Goal: Information Seeking & Learning: Learn about a topic

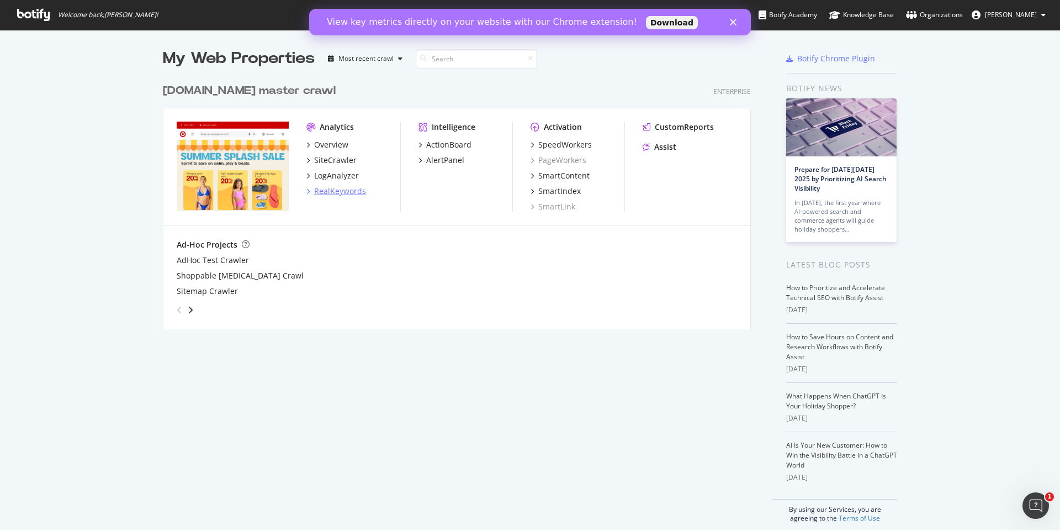
click at [333, 193] on div "RealKeywords" at bounding box center [340, 191] width 52 height 11
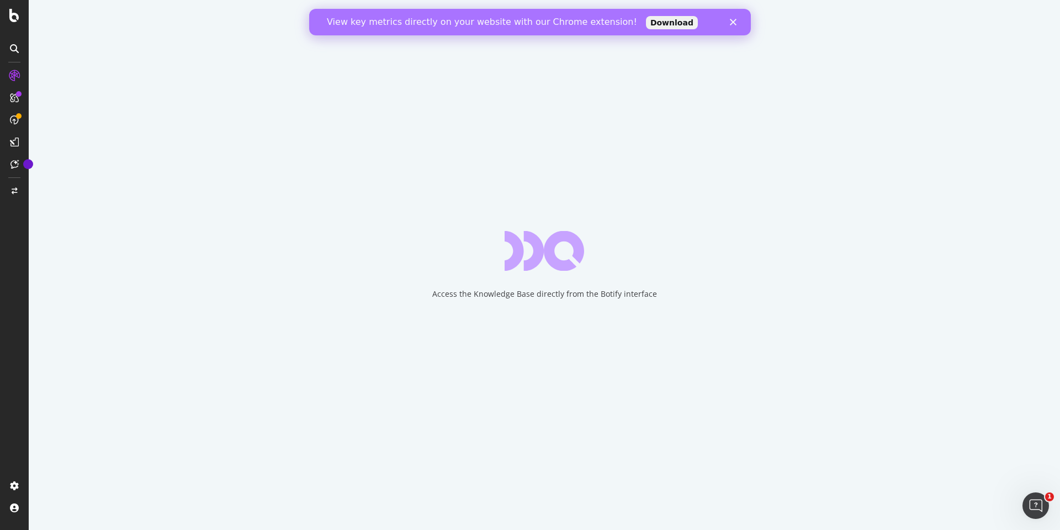
click at [736, 18] on div "View key metrics directly on your website with our Chrome extension! Download" at bounding box center [530, 22] width 442 height 18
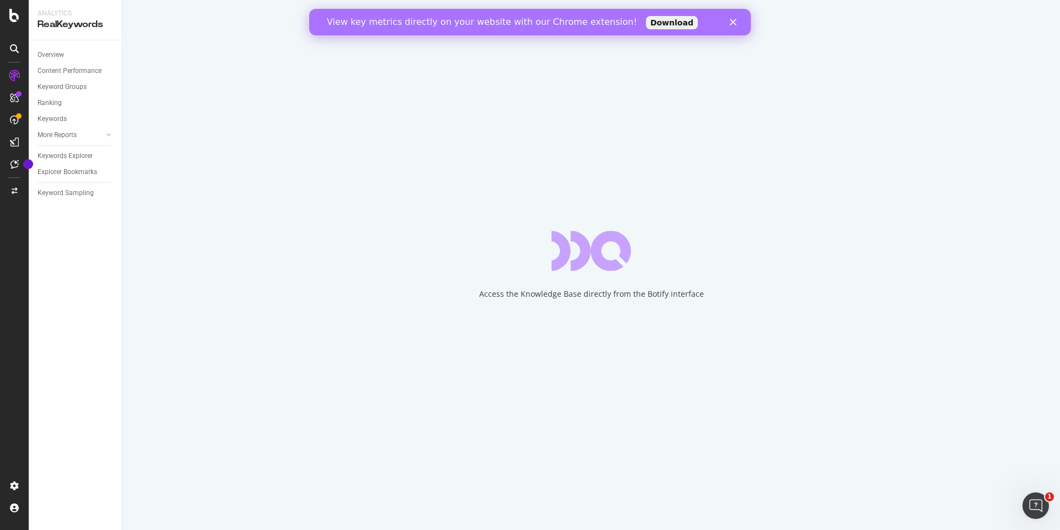
click at [738, 20] on div "Close" at bounding box center [735, 22] width 11 height 7
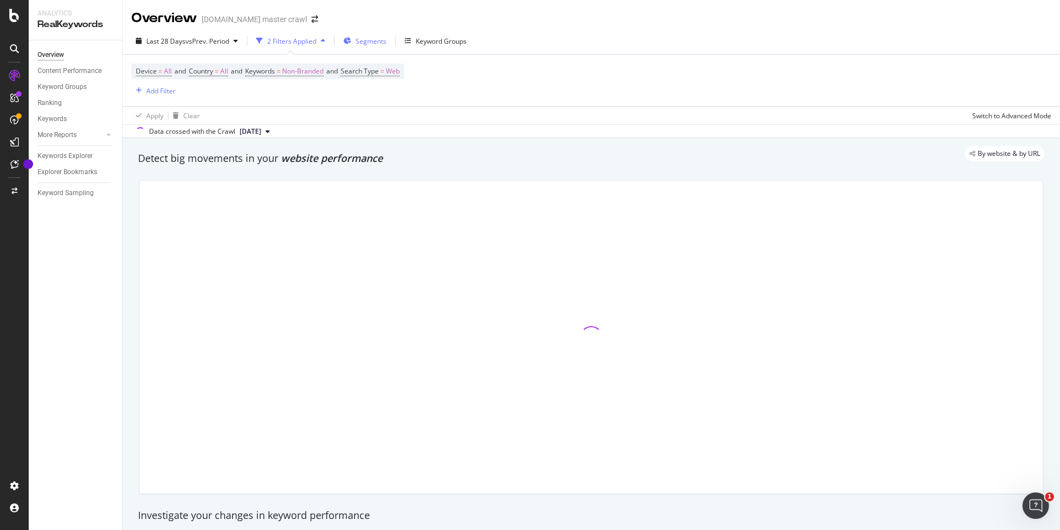
click at [386, 44] on span "Segments" at bounding box center [371, 40] width 31 height 9
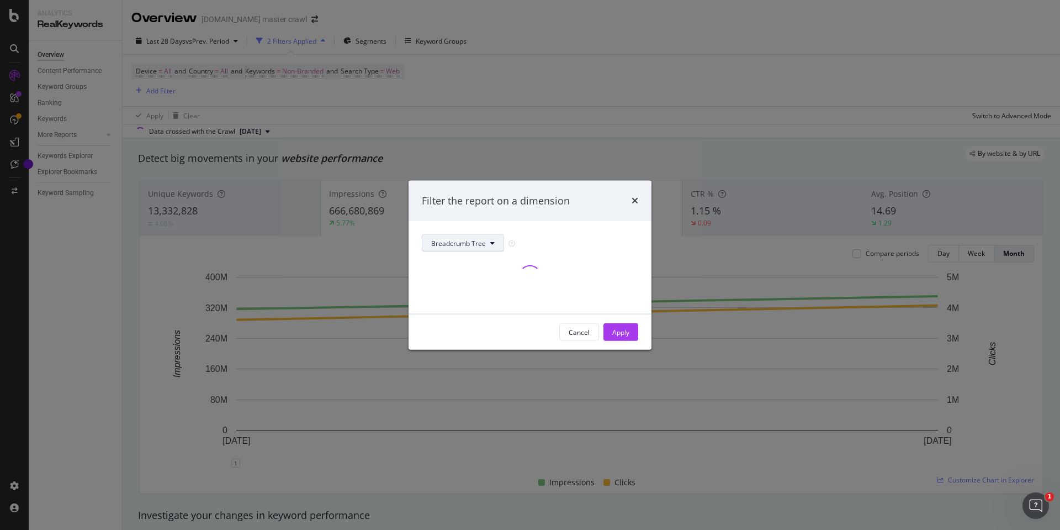
click at [476, 245] on span "Breadcrumb Tree" at bounding box center [458, 242] width 55 height 9
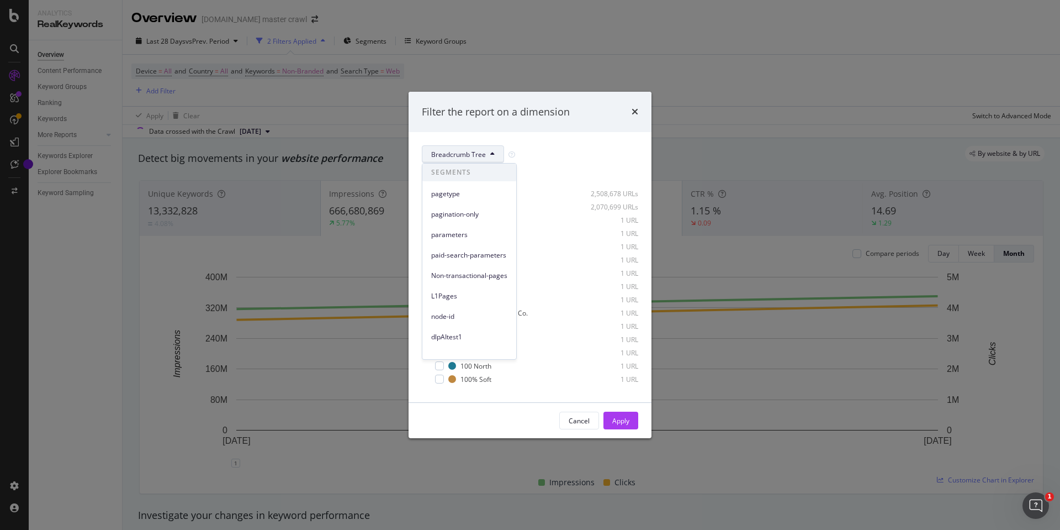
click at [542, 136] on div "Breadcrumb Tree Select all data available No Breadcrumb 2,508,678 URLs Target 2…" at bounding box center [530, 267] width 243 height 270
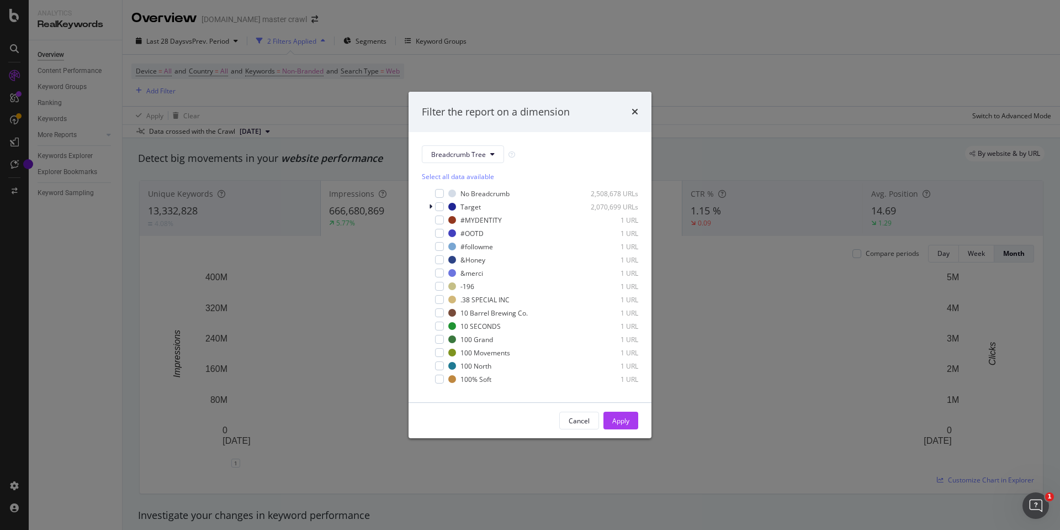
scroll to position [9, 0]
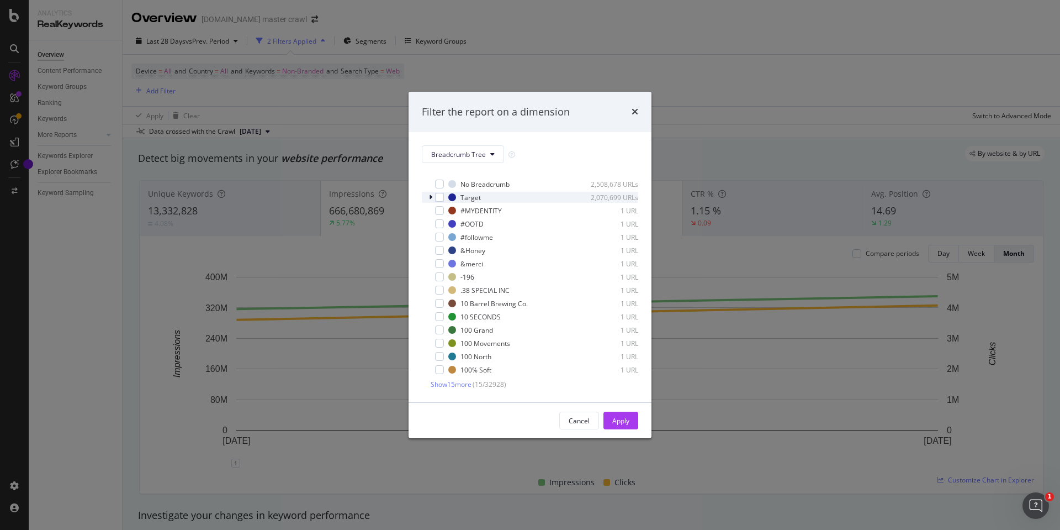
click at [434, 198] on div "modal" at bounding box center [432, 197] width 7 height 11
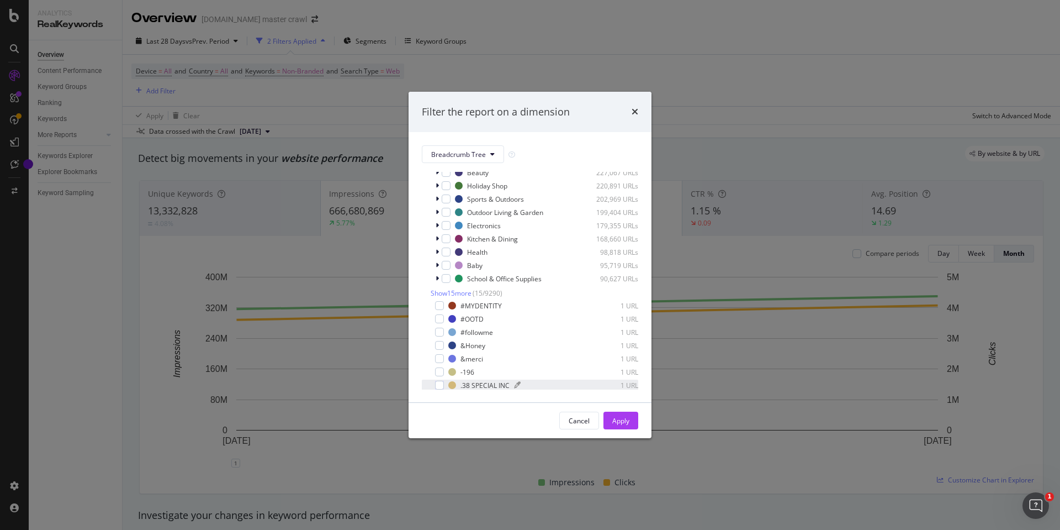
scroll to position [54, 0]
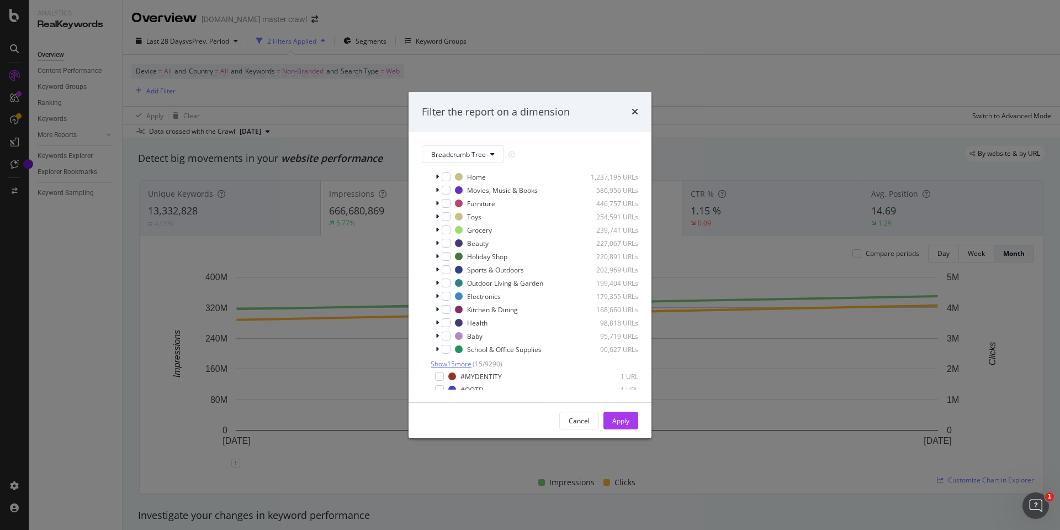
click at [457, 362] on span "Show 15 more" at bounding box center [451, 363] width 41 height 9
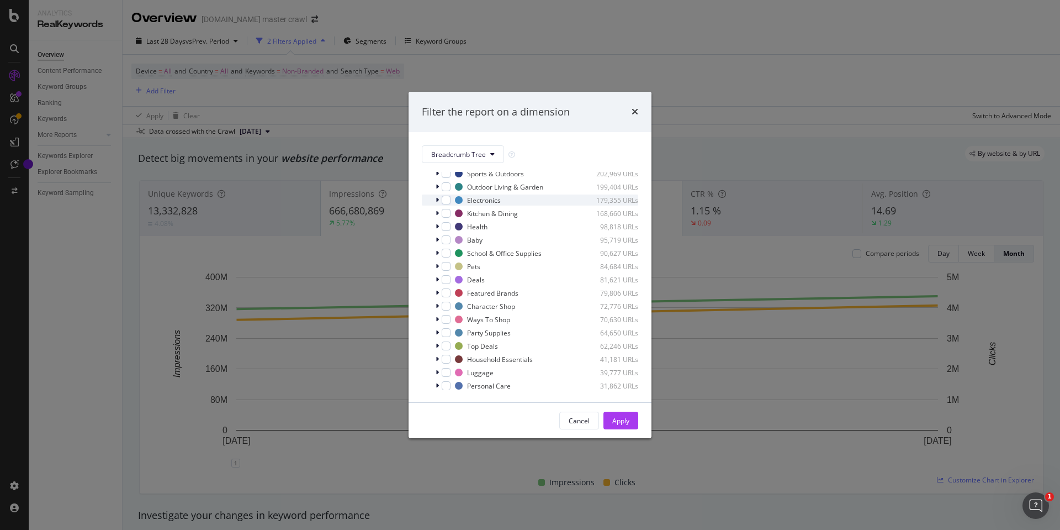
scroll to position [220, 0]
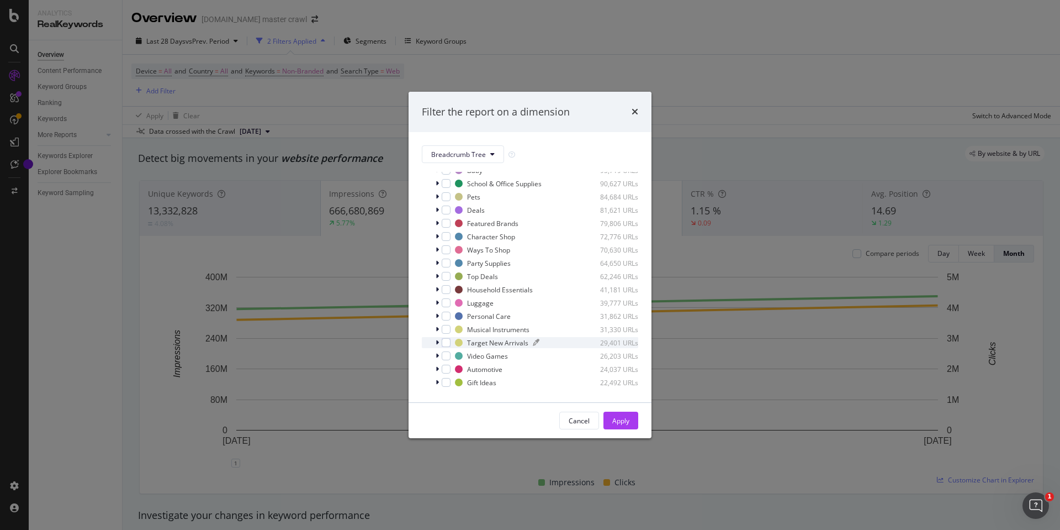
click at [504, 340] on div "Target New Arrivals" at bounding box center [497, 342] width 61 height 9
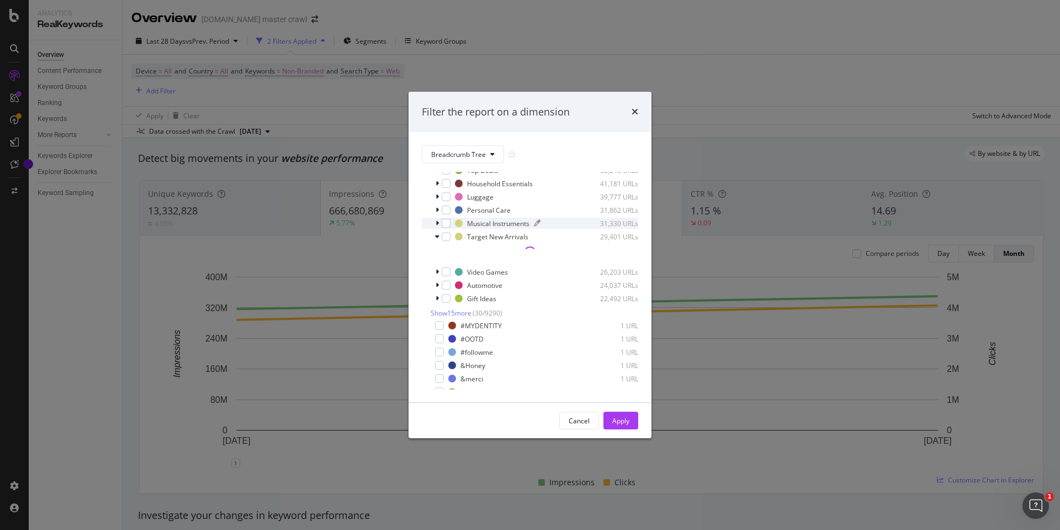
scroll to position [330, 0]
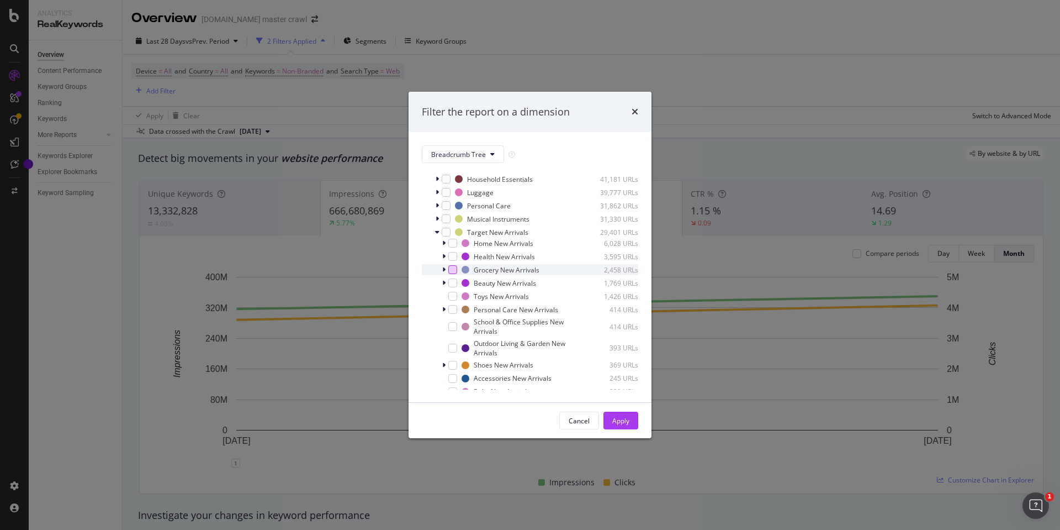
click at [455, 271] on div "modal" at bounding box center [452, 269] width 9 height 9
click at [619, 417] on div "Apply" at bounding box center [621, 420] width 17 height 9
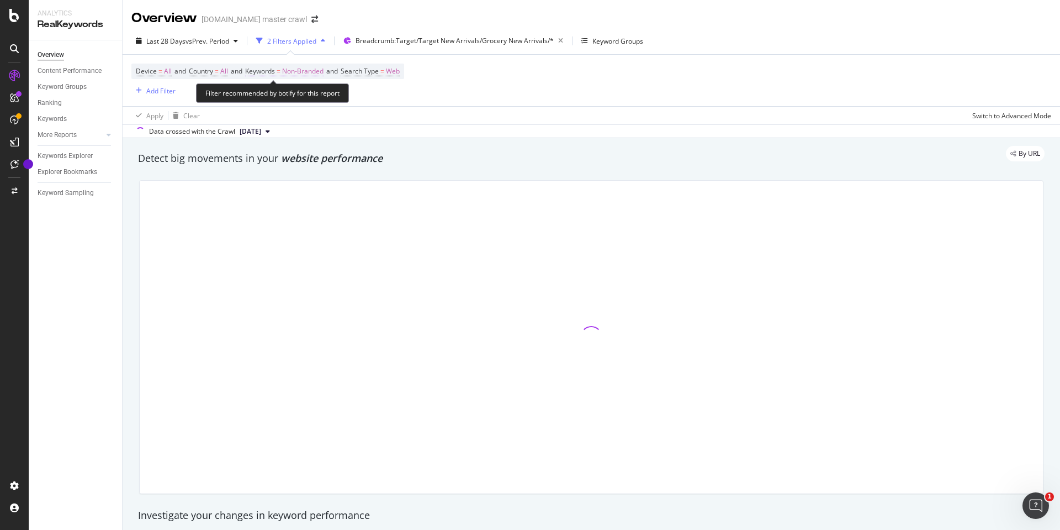
click at [309, 77] on span "Non-Branded" at bounding box center [302, 71] width 41 height 15
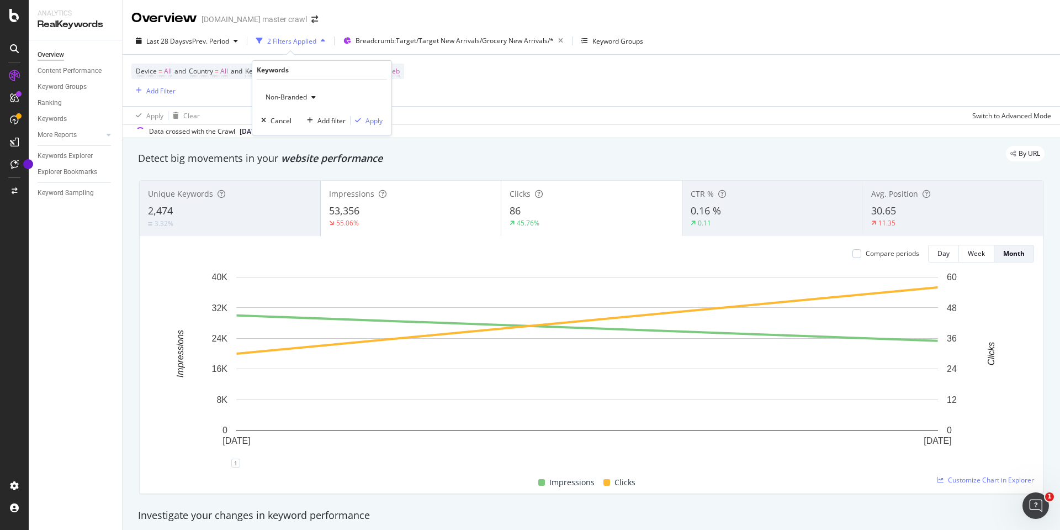
click at [313, 99] on icon "button" at bounding box center [314, 97] width 4 height 7
click at [287, 178] on span "All" at bounding box center [327, 183] width 113 height 10
click at [367, 120] on div "Apply" at bounding box center [374, 120] width 17 height 9
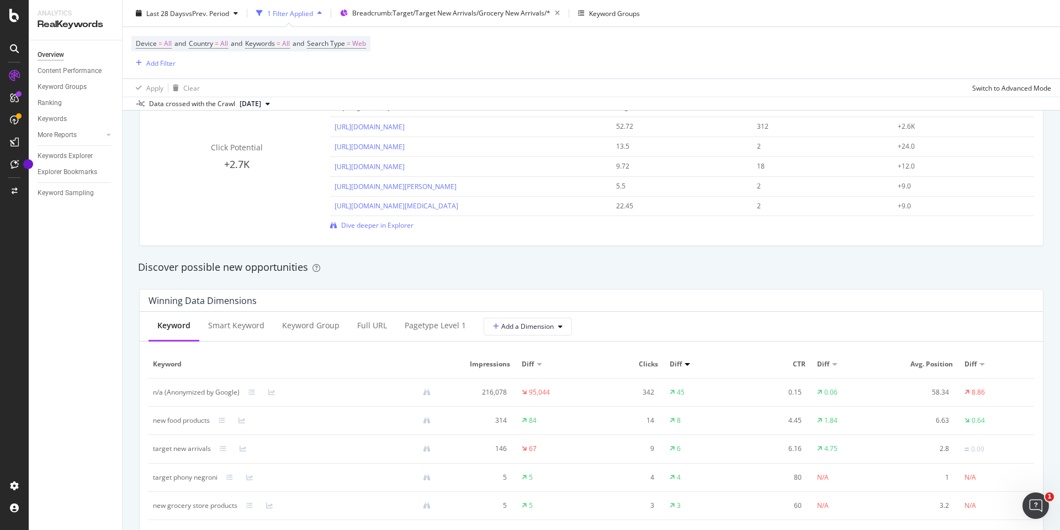
scroll to position [884, 0]
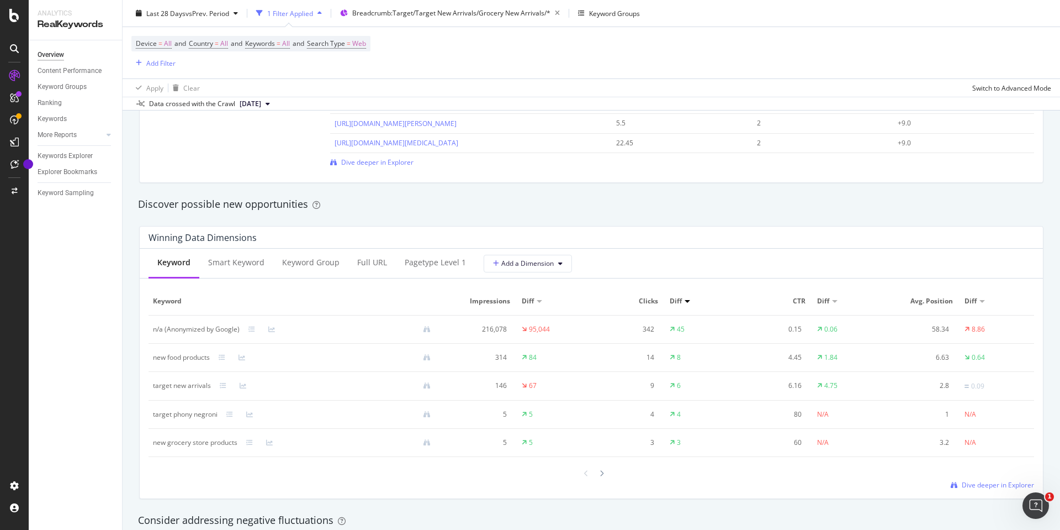
click at [202, 357] on div "new food products" at bounding box center [181, 357] width 57 height 10
click at [176, 386] on div "target new arrivals" at bounding box center [182, 386] width 58 height 10
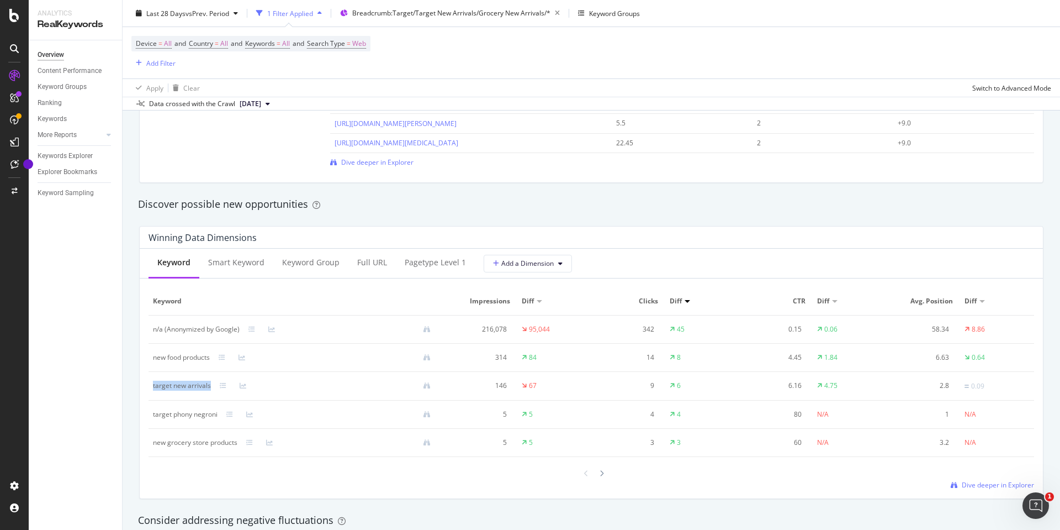
click at [176, 386] on div "target new arrivals" at bounding box center [182, 386] width 58 height 10
click at [172, 417] on div "target phony negroni" at bounding box center [185, 414] width 65 height 10
click at [175, 448] on td "new grocery store products" at bounding box center [296, 443] width 295 height 28
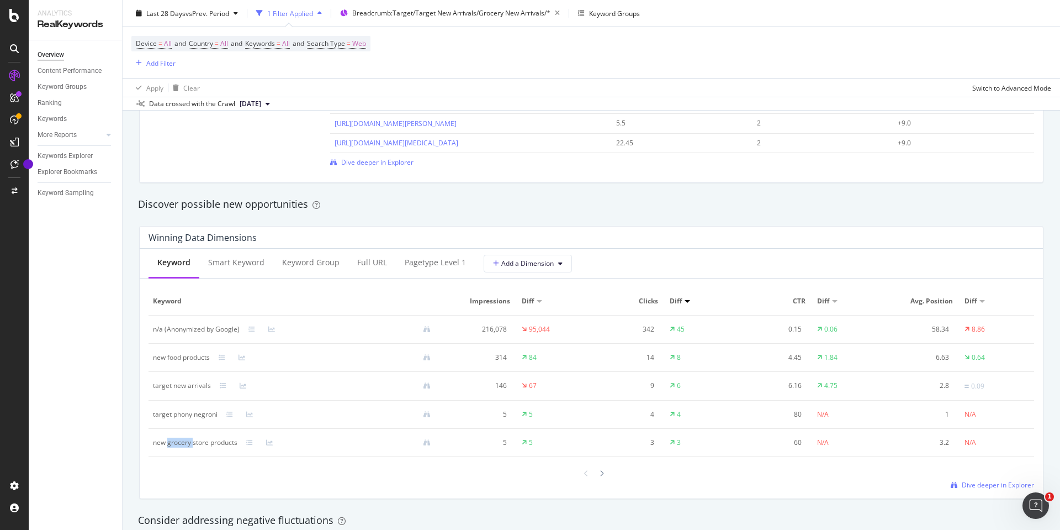
click at [175, 448] on td "new grocery store products" at bounding box center [296, 443] width 295 height 28
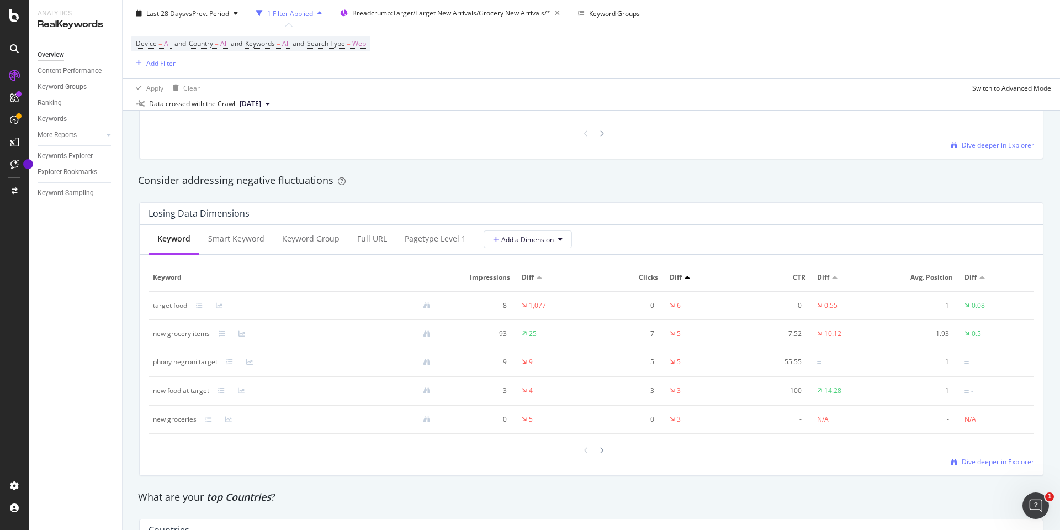
scroll to position [1270, 0]
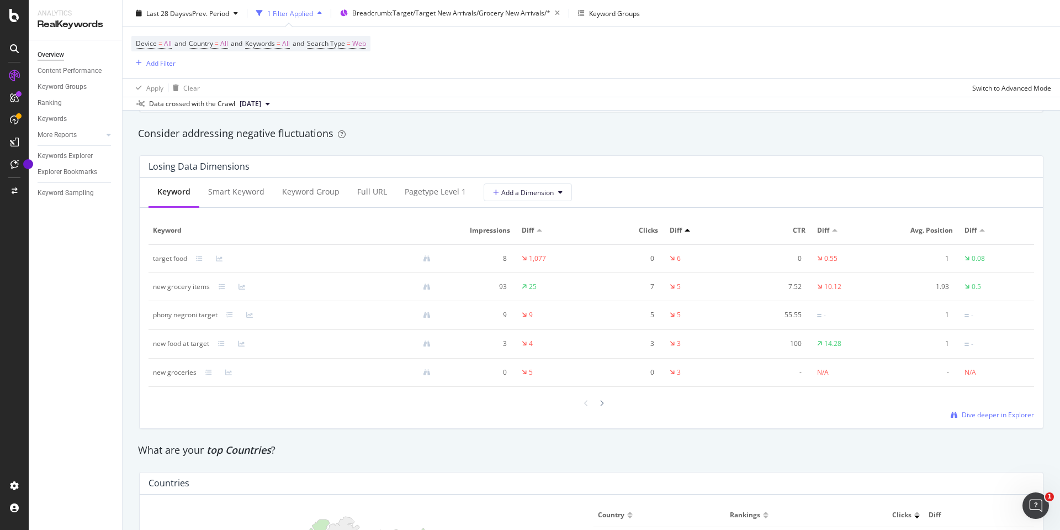
click at [165, 290] on div "new grocery items" at bounding box center [181, 287] width 57 height 10
click at [189, 316] on div "phony negroni target" at bounding box center [185, 315] width 65 height 10
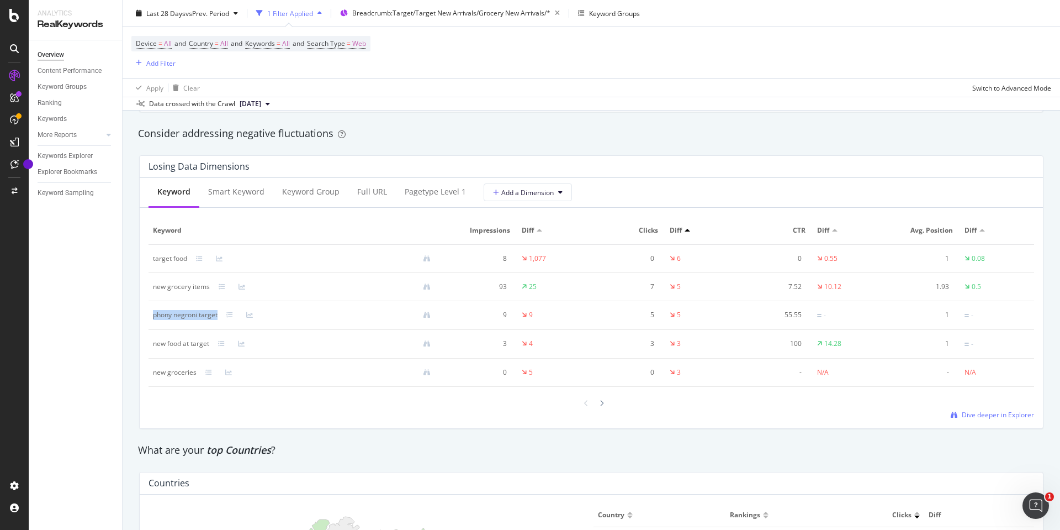
click at [189, 316] on div "phony negroni target" at bounding box center [185, 315] width 65 height 10
click at [175, 349] on td "new food at target" at bounding box center [296, 344] width 295 height 29
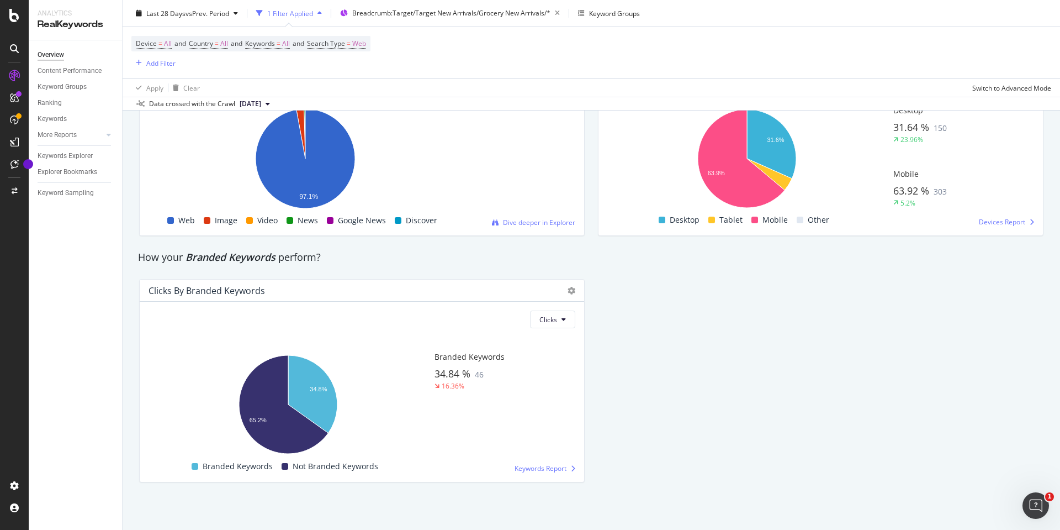
scroll to position [1734, 0]
